Goal: Task Accomplishment & Management: Manage account settings

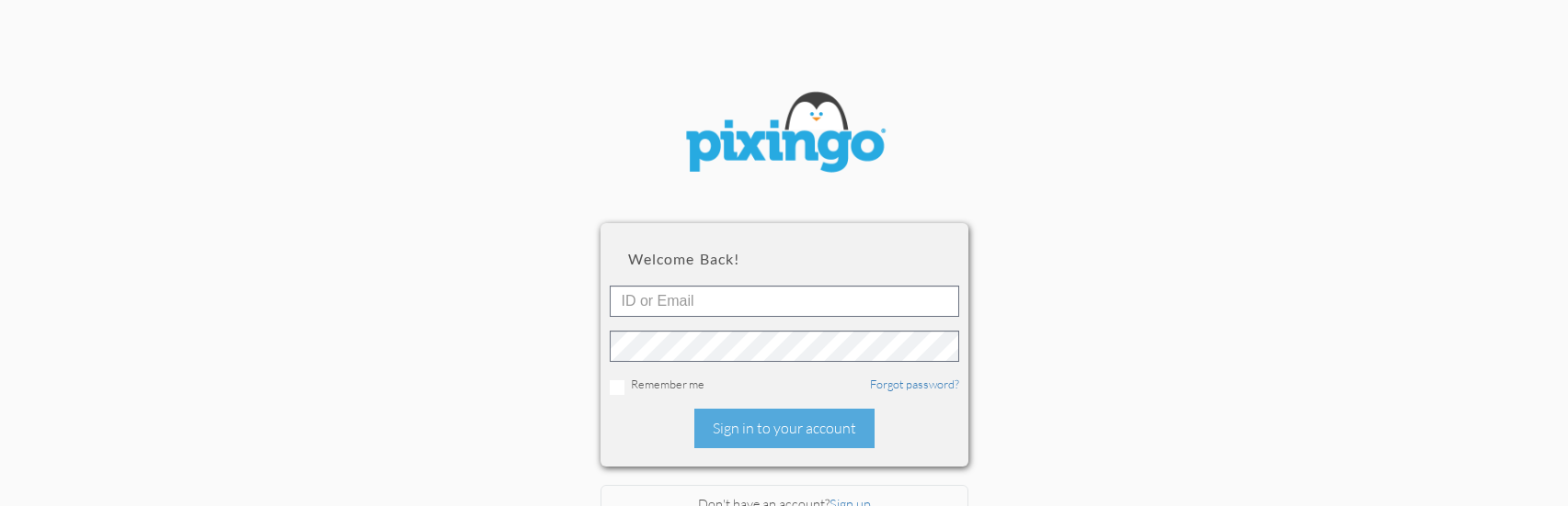
scroll to position [124, 0]
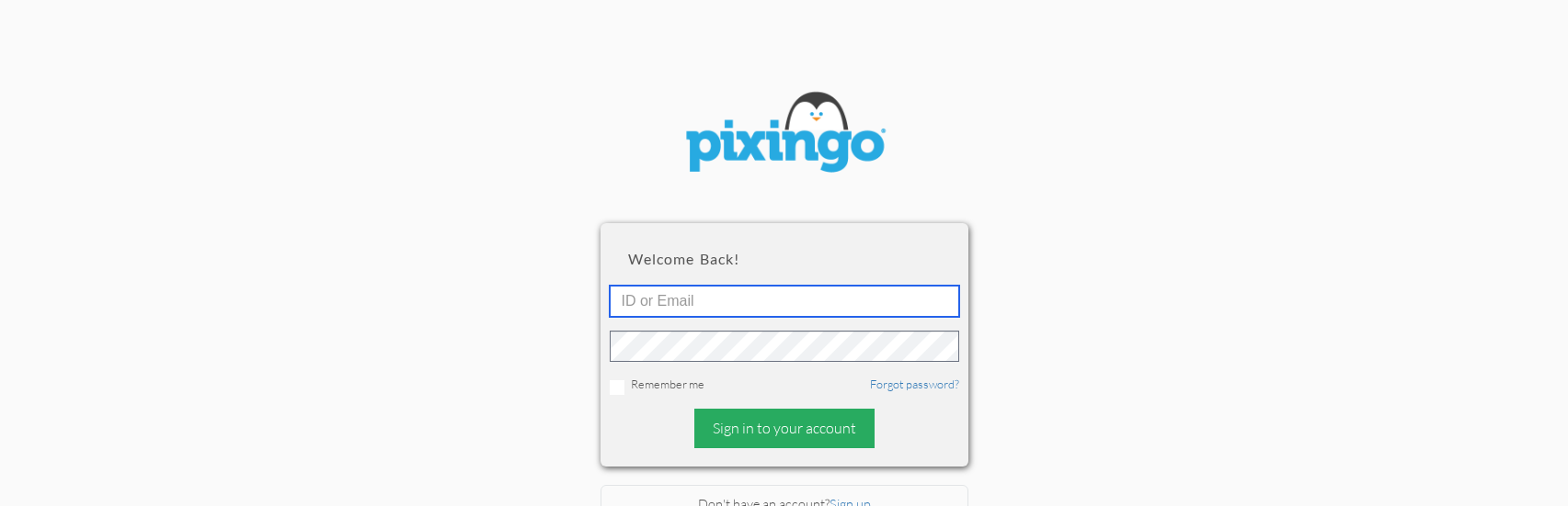
type input "[EMAIL_ADDRESS][DOMAIN_NAME]"
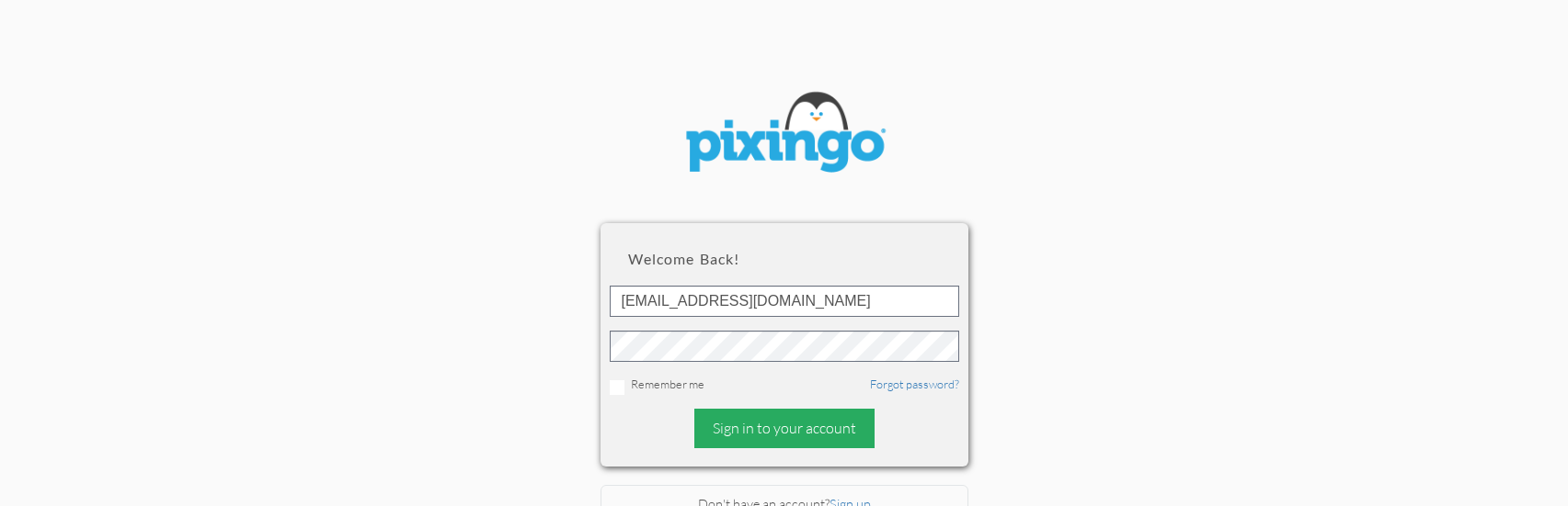
click at [800, 423] on div "Sign in to your account" at bounding box center [784, 428] width 180 height 40
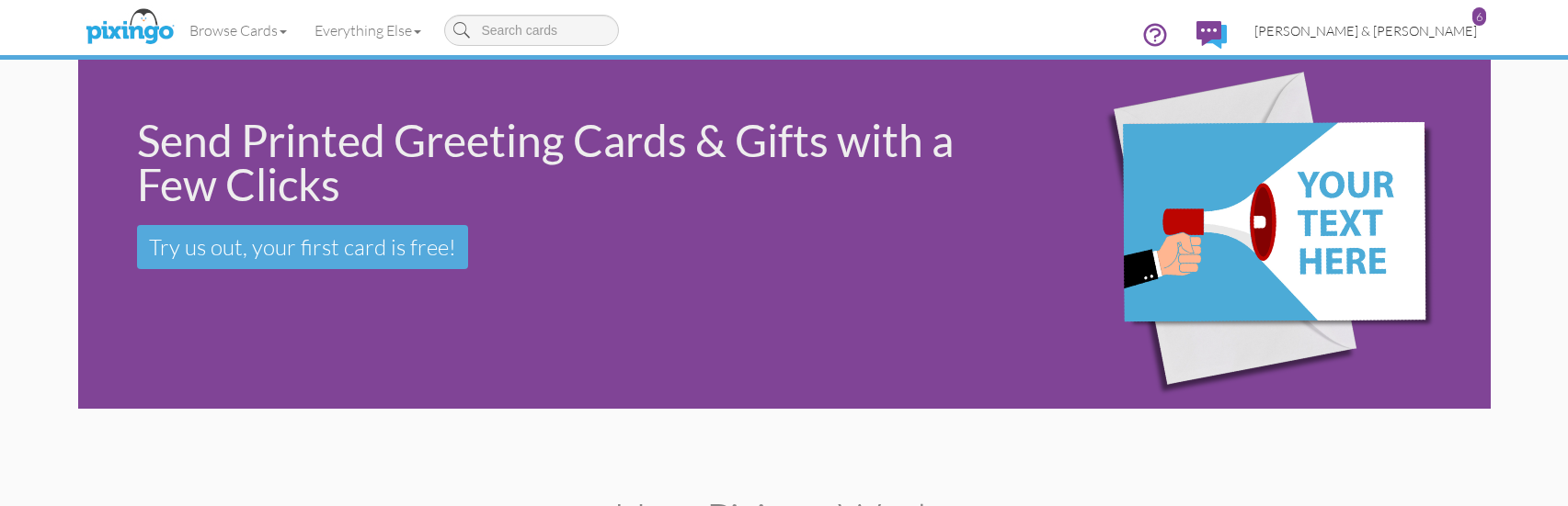
click at [1442, 31] on span "[PERSON_NAME] & [PERSON_NAME]" at bounding box center [1366, 31] width 223 height 16
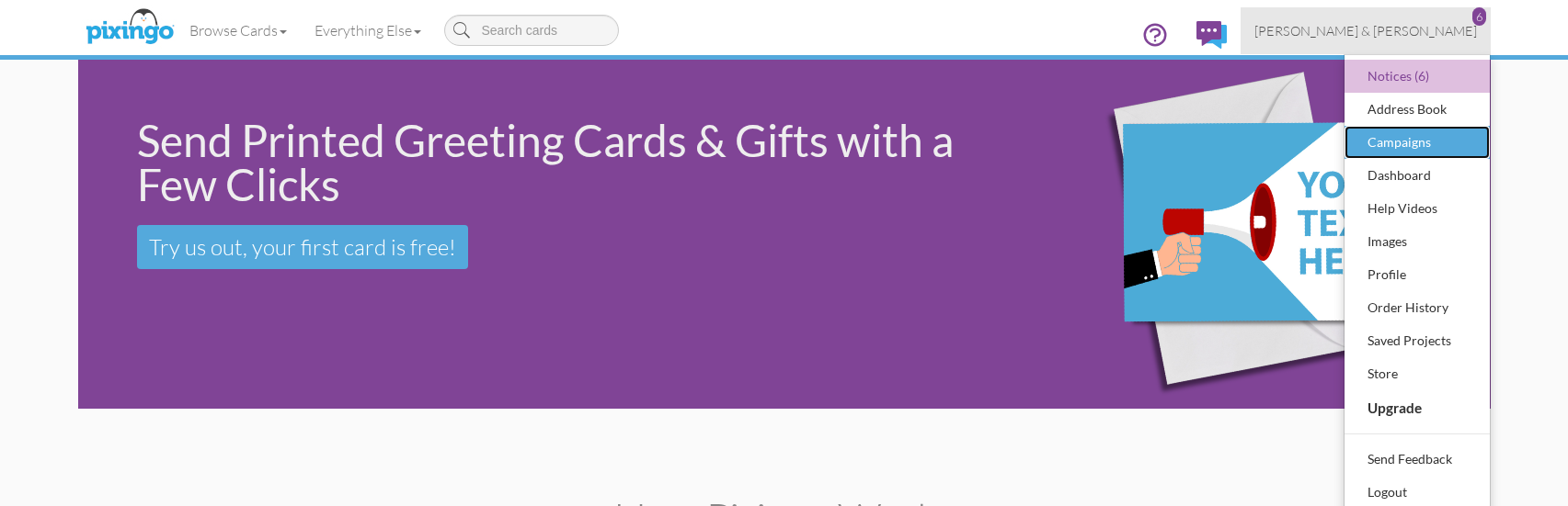
click at [1418, 146] on div "Campaigns" at bounding box center [1417, 143] width 108 height 28
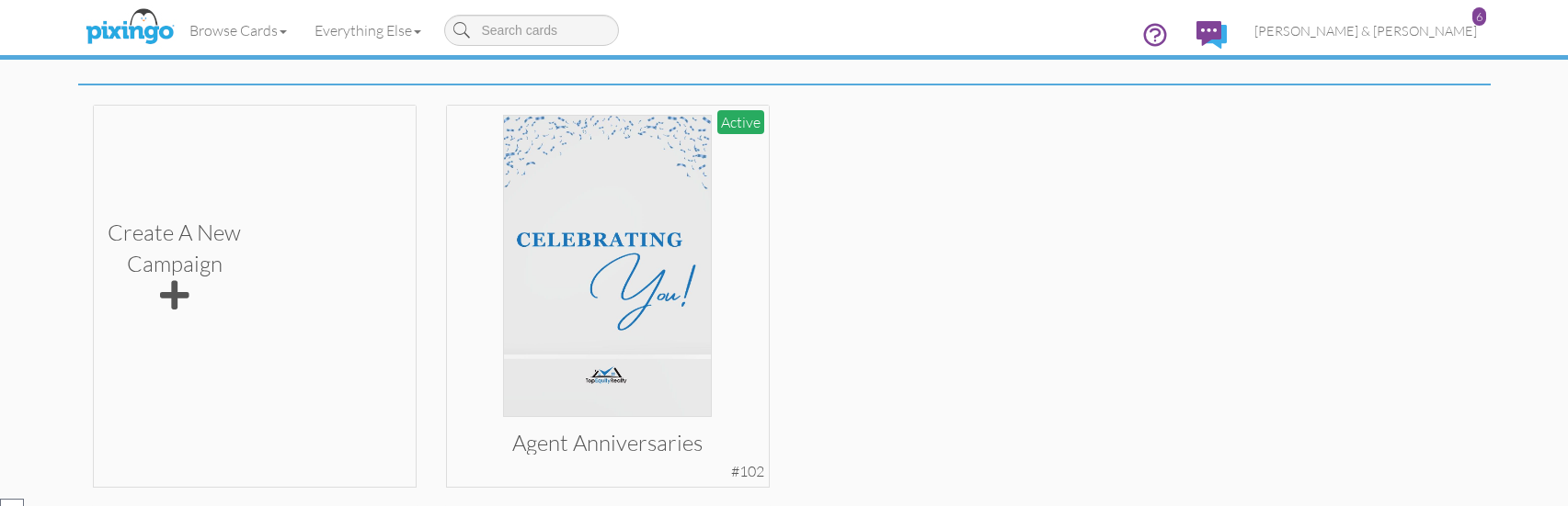
scroll to position [368, 0]
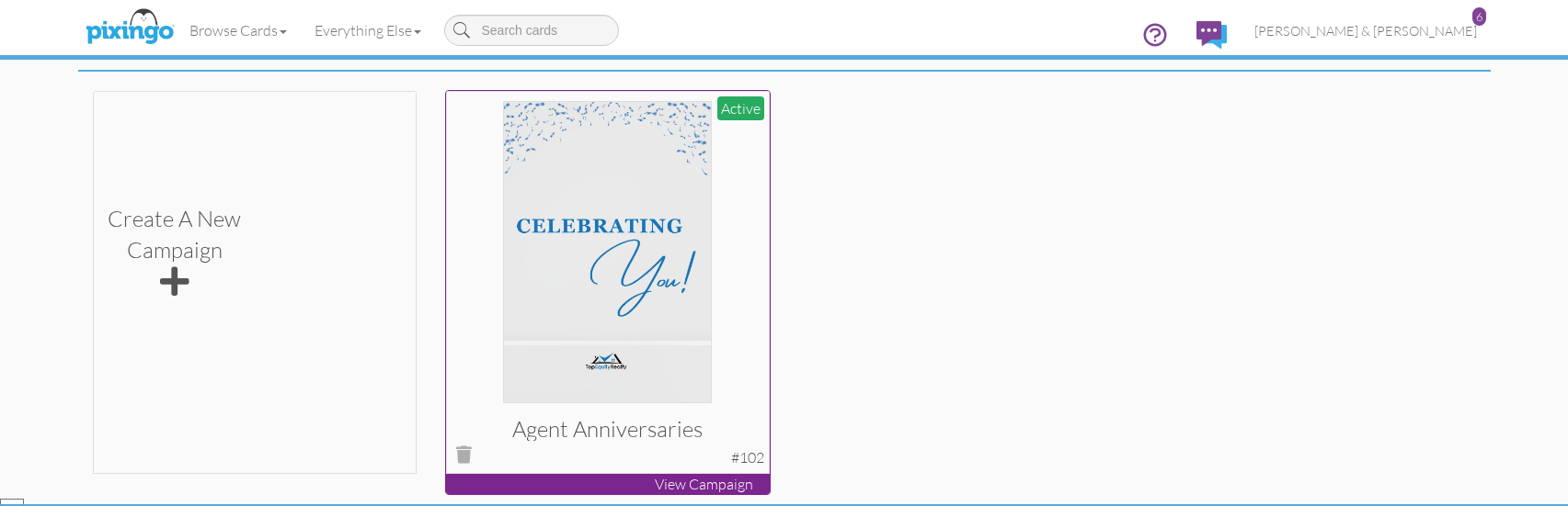
click at [700, 479] on p "View Campaign" at bounding box center [607, 485] width 324 height 21
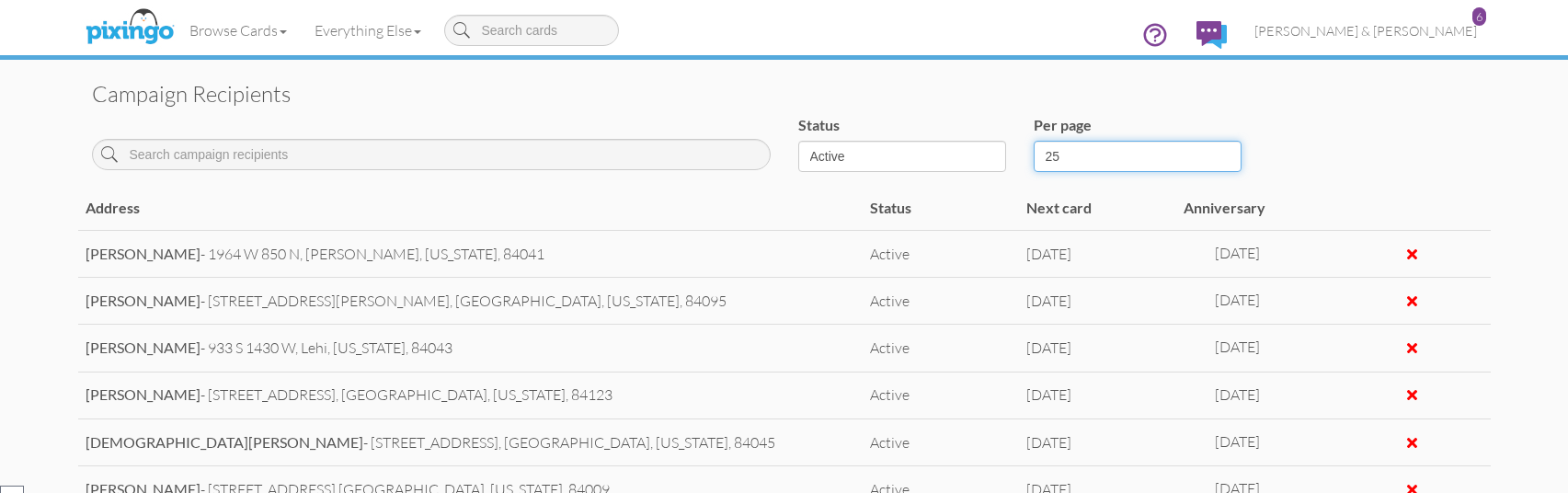
click at [1082, 149] on select "25 50 100" at bounding box center [1138, 157] width 208 height 32
select select "number:50"
click at [1034, 141] on select "25 50 100" at bounding box center [1138, 157] width 208 height 32
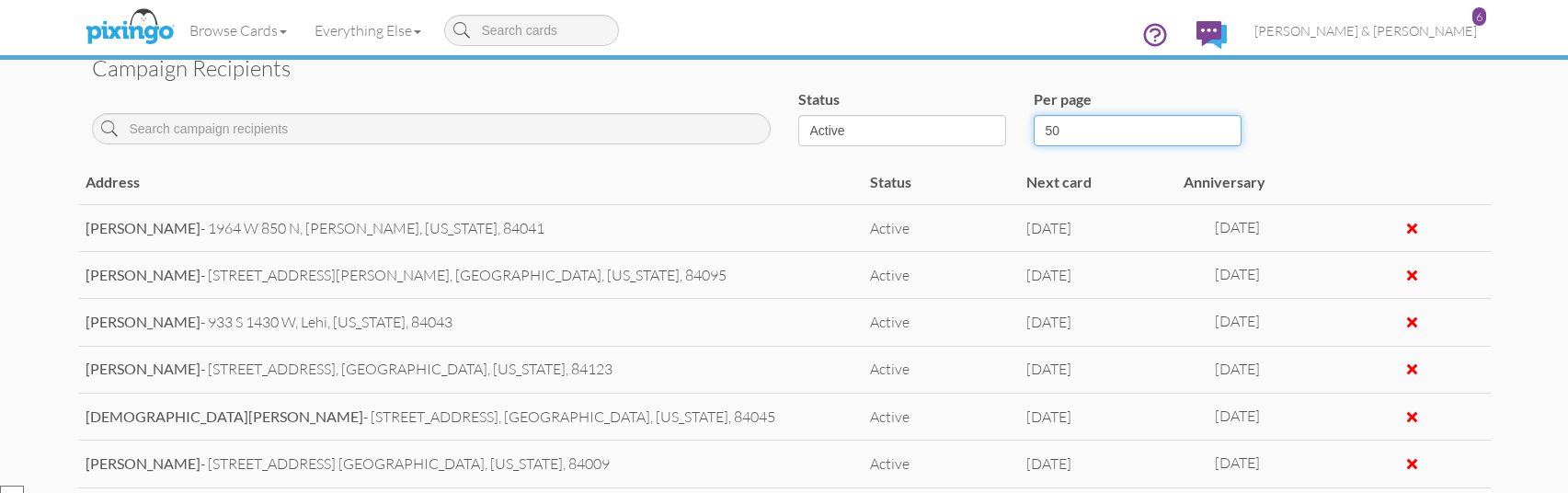
scroll to position [830, 0]
